Goal: Check status: Check status

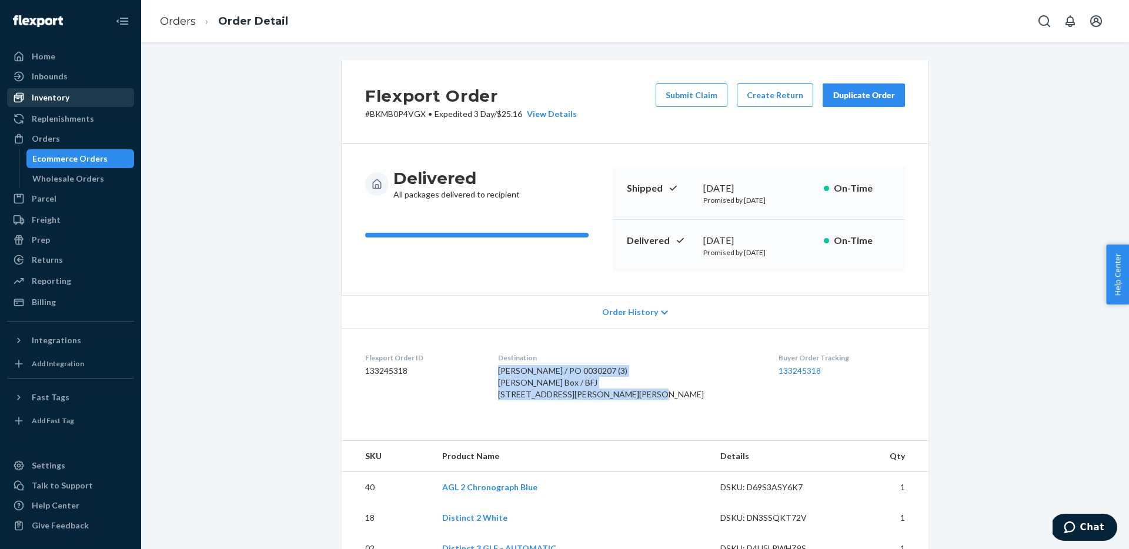
scroll to position [96, 0]
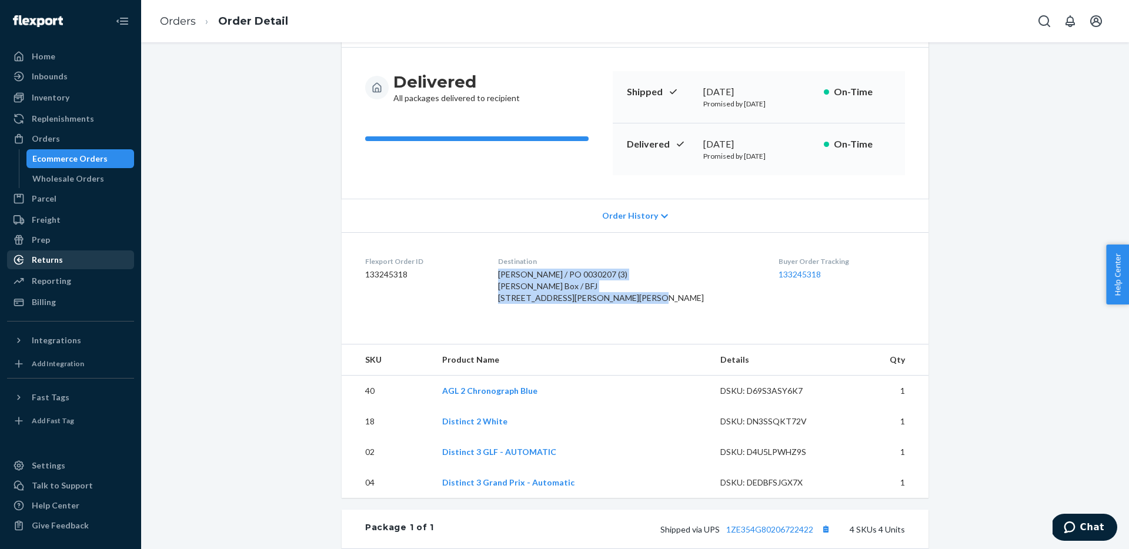
click at [51, 255] on div "Returns" at bounding box center [47, 260] width 31 height 12
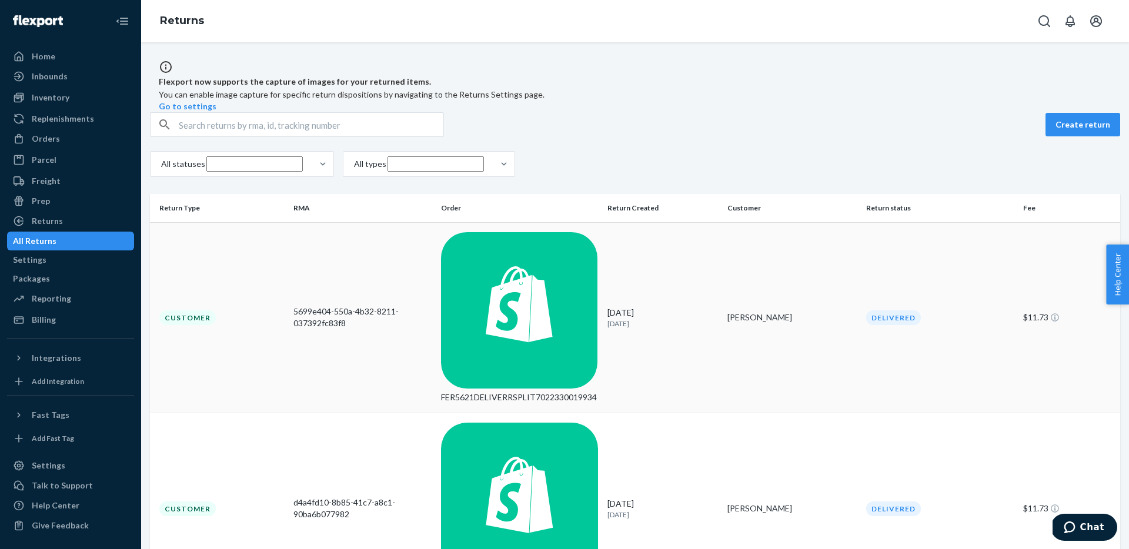
click at [196, 311] on div "Customer" at bounding box center [187, 318] width 56 height 15
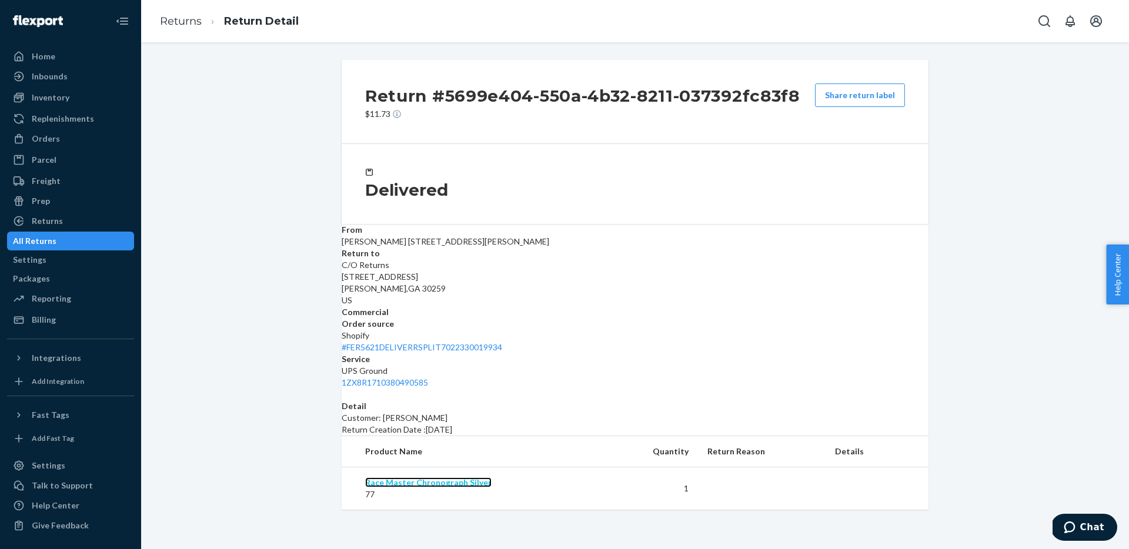
click at [445, 478] on link "Race Master Chronograph Silver" at bounding box center [428, 483] width 126 height 10
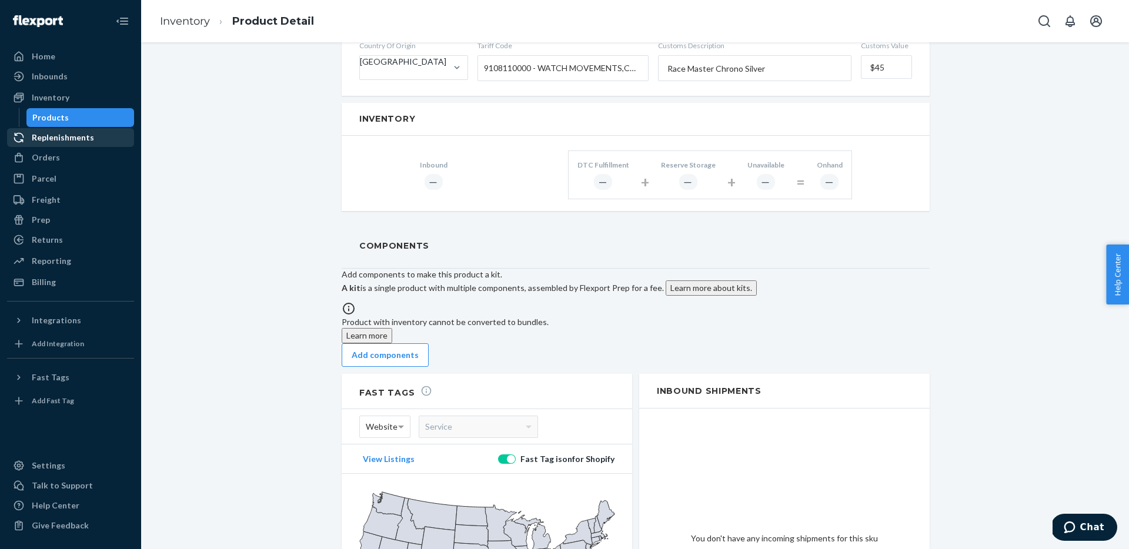
scroll to position [751, 0]
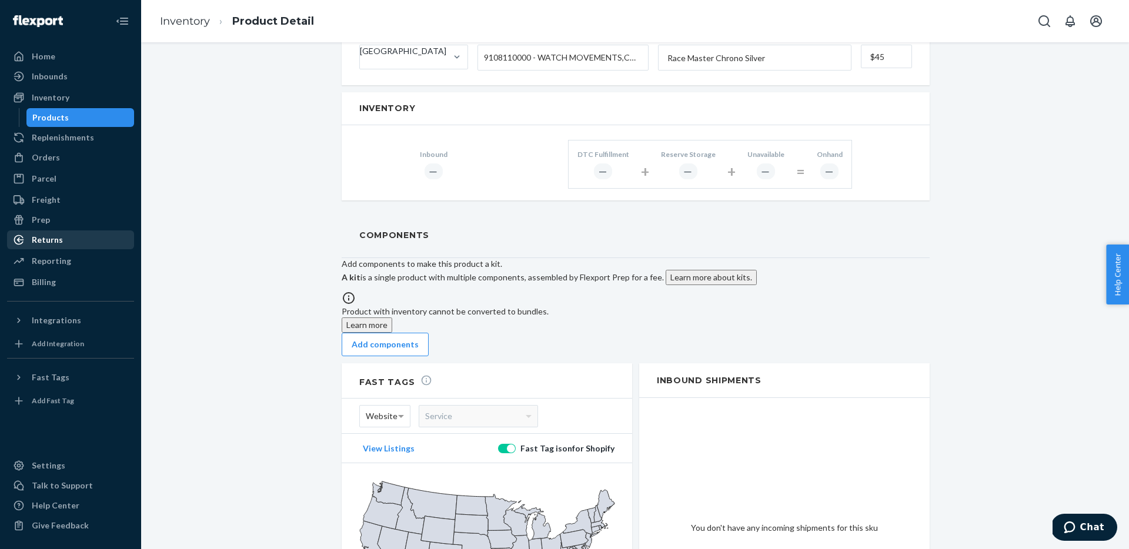
click at [48, 236] on div "Returns" at bounding box center [47, 240] width 31 height 12
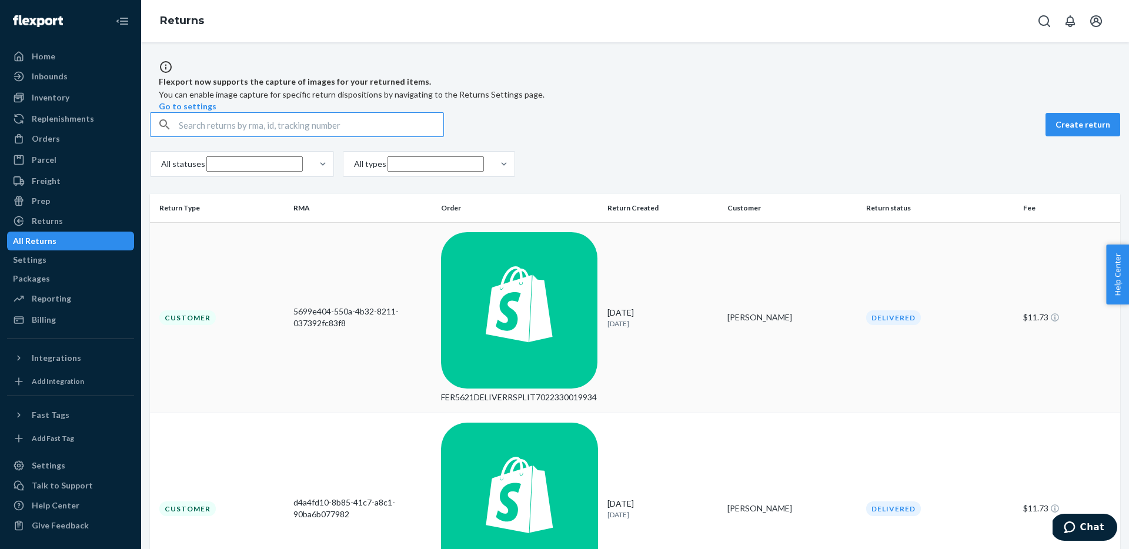
click at [208, 311] on div "Customer" at bounding box center [187, 318] width 56 height 15
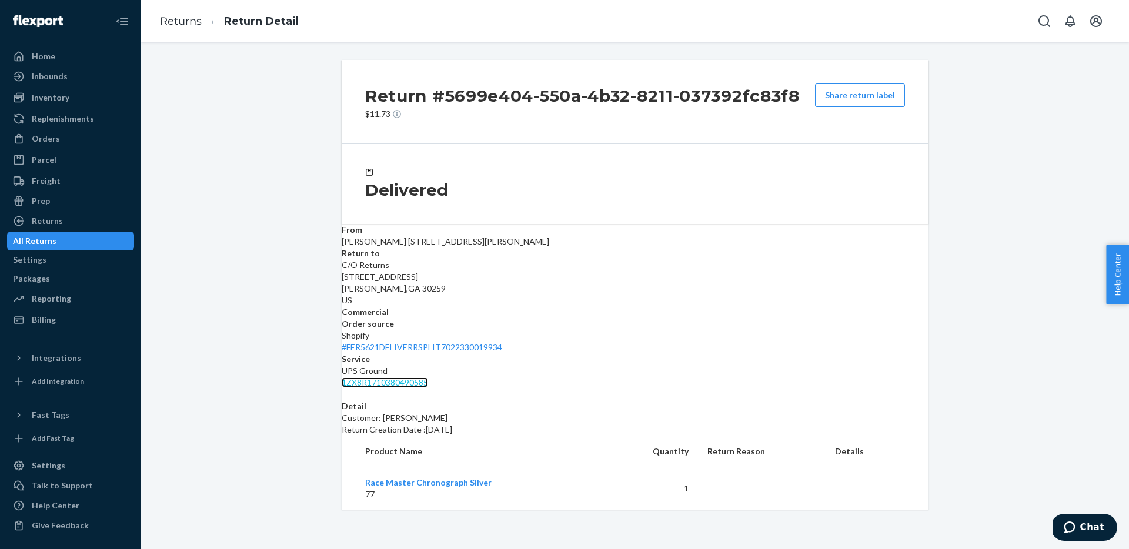
click at [428, 378] on link "1ZX8R1710380490585" at bounding box center [385, 383] width 86 height 10
